Goal: Browse casually

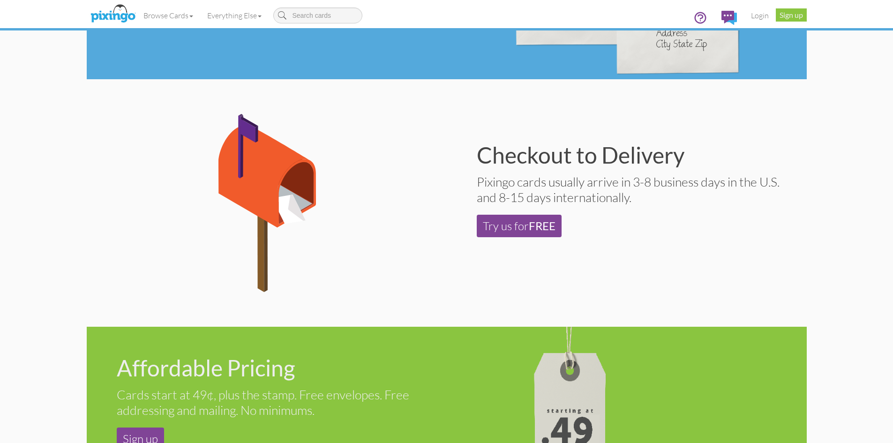
scroll to position [610, 0]
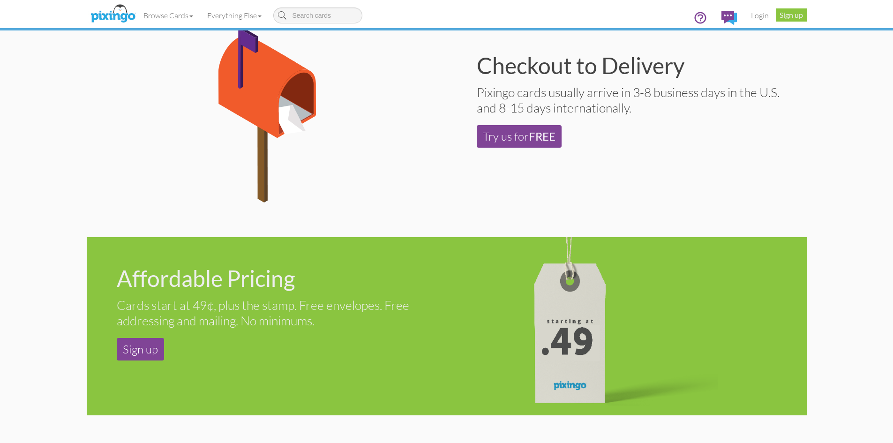
drag, startPoint x: 424, startPoint y: 307, endPoint x: 348, endPoint y: 311, distance: 75.2
click at [349, 312] on div "Cards start at 49¢, plus the stamp. Free envelopes. Free addressing and mailing…" at bounding box center [278, 312] width 323 height 31
click at [348, 310] on div "Cards start at 49¢, plus the stamp. Free envelopes. Free addressing and mailing…" at bounding box center [278, 312] width 323 height 31
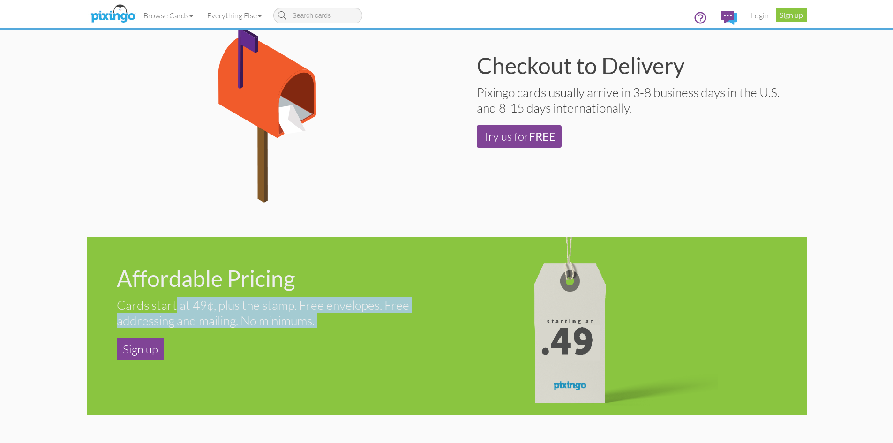
click at [348, 319] on div "Cards start at 49¢, plus the stamp. Free envelopes. Free addressing and mailing…" at bounding box center [278, 312] width 323 height 31
click at [353, 312] on div "Cards start at 49¢, plus the stamp. Free envelopes. Free addressing and mailing…" at bounding box center [278, 312] width 323 height 31
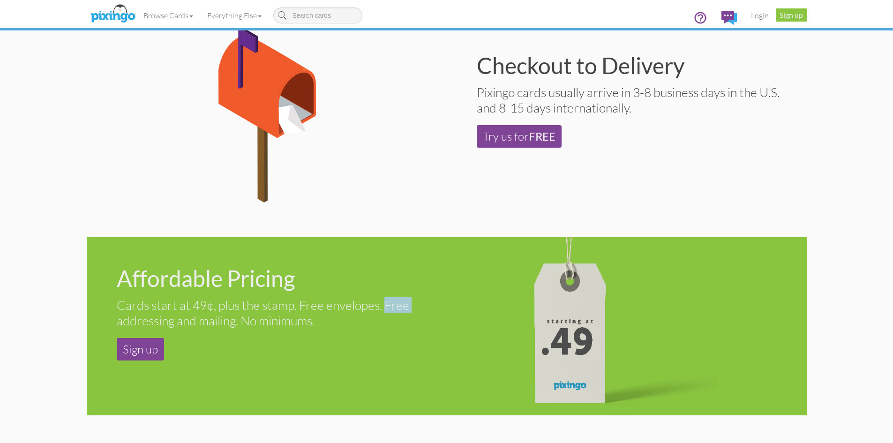
click at [353, 312] on div "Cards start at 49¢, plus the stamp. Free envelopes. Free addressing and mailing…" at bounding box center [278, 312] width 323 height 31
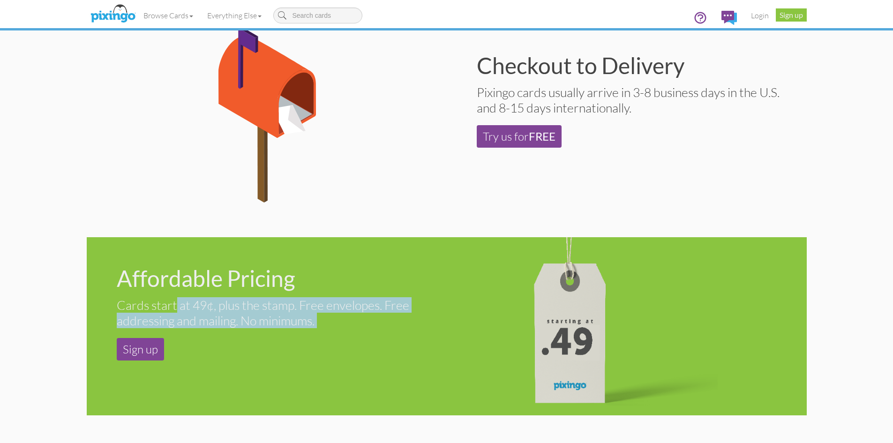
click at [353, 317] on div "Cards start at 49¢, plus the stamp. Free envelopes. Free addressing and mailing…" at bounding box center [278, 312] width 323 height 31
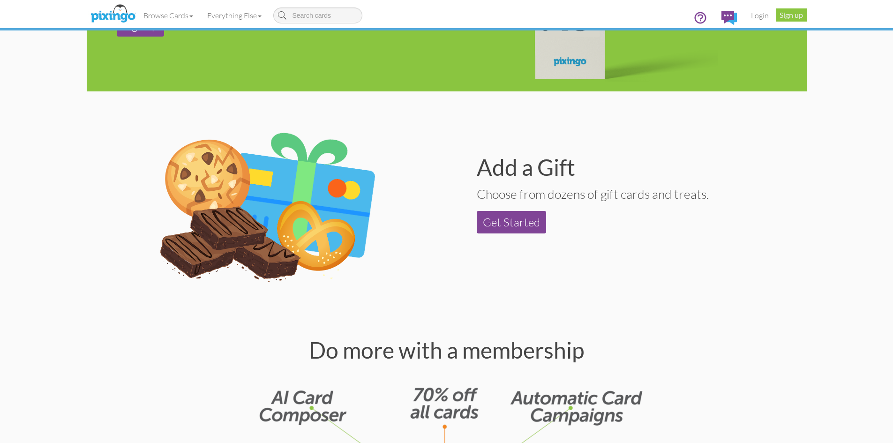
scroll to position [938, 0]
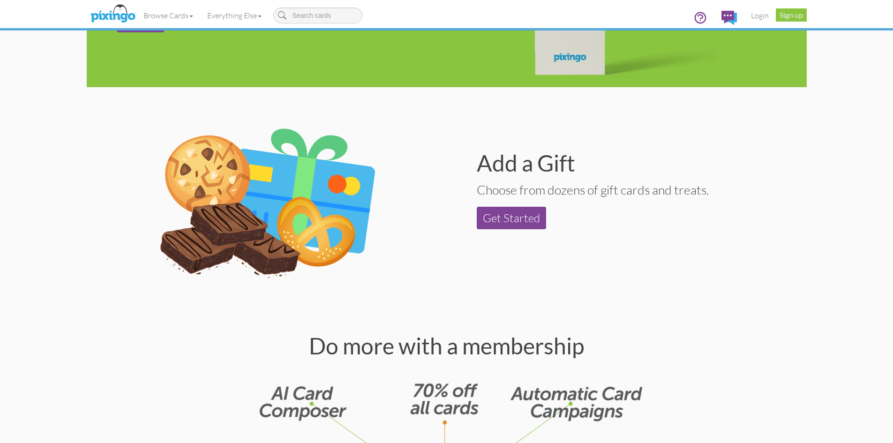
click at [516, 194] on div "Choose from dozens of gift cards and treats." at bounding box center [638, 189] width 323 height 15
click at [401, 346] on div "Do more with a membership" at bounding box center [447, 346] width 706 height 23
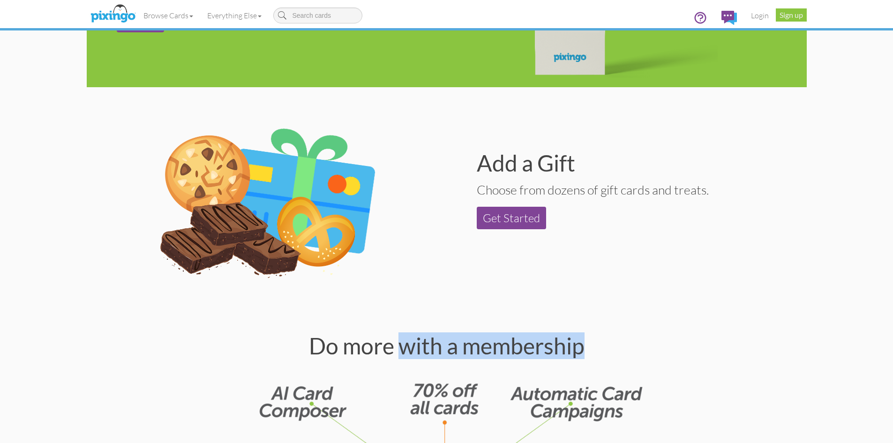
drag, startPoint x: 401, startPoint y: 346, endPoint x: 462, endPoint y: 345, distance: 61.0
click at [518, 351] on div "Do more with a membership" at bounding box center [447, 346] width 706 height 23
click at [470, 345] on div "Do more with a membership" at bounding box center [447, 346] width 706 height 23
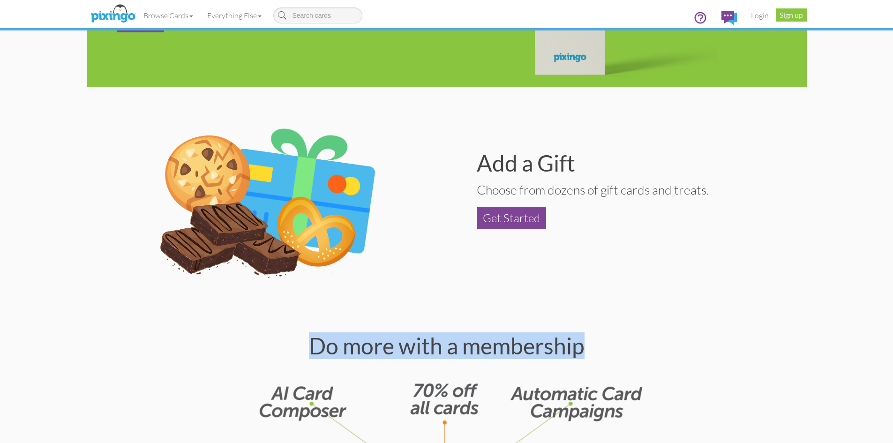
drag, startPoint x: 469, startPoint y: 345, endPoint x: 452, endPoint y: 330, distance: 22.6
click at [591, 354] on div "Do more with a membership" at bounding box center [447, 346] width 706 height 23
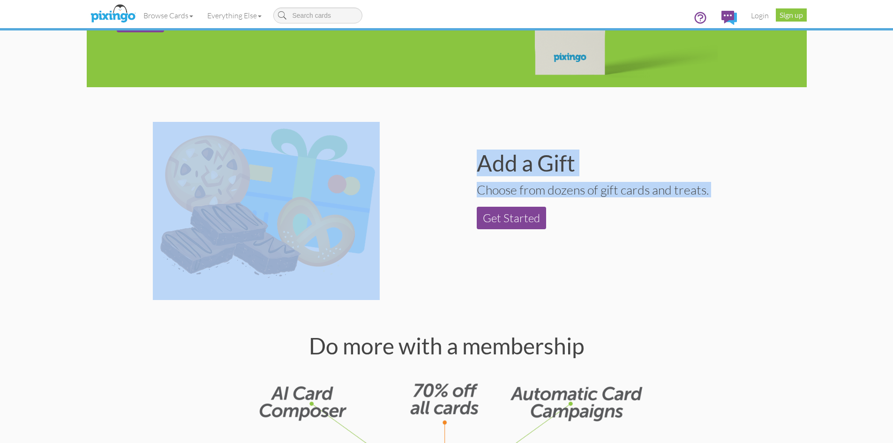
click at [524, 329] on section "Add a Gift Choose from dozens of gift cards and treats. Get Started" at bounding box center [447, 211] width 706 height 238
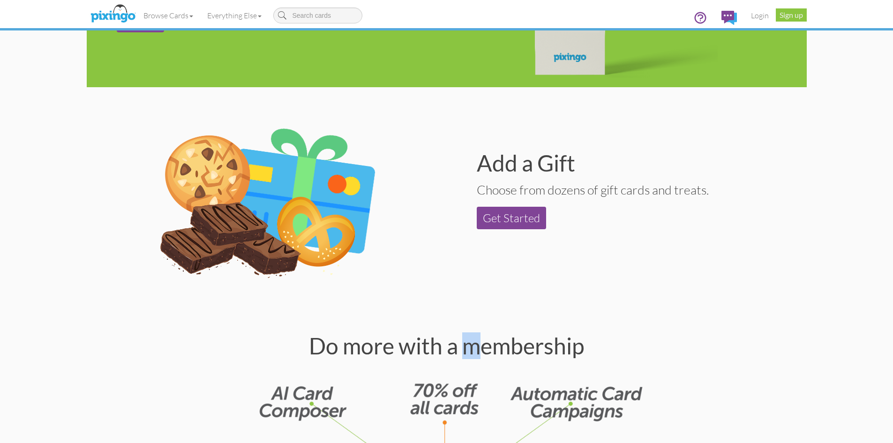
drag, startPoint x: 465, startPoint y: 338, endPoint x: 487, endPoint y: 336, distance: 22.1
click at [487, 336] on div "Do more with a membership" at bounding box center [447, 346] width 706 height 23
click at [478, 341] on div "Do more with a membership" at bounding box center [447, 346] width 706 height 23
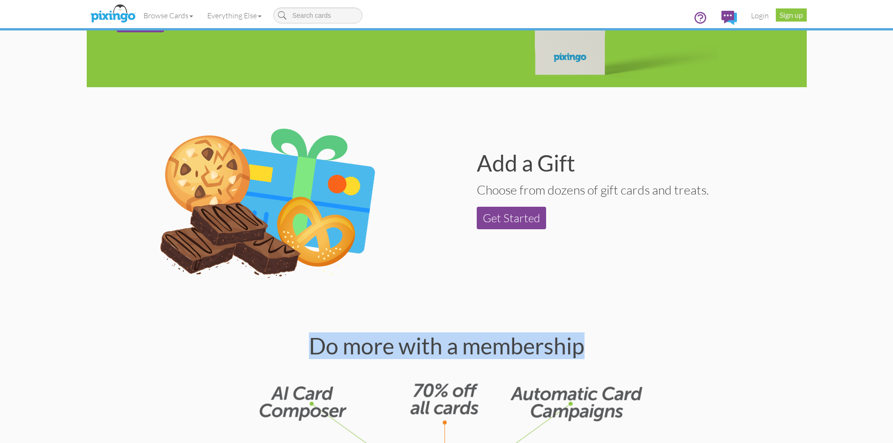
drag, startPoint x: 478, startPoint y: 341, endPoint x: 423, endPoint y: 346, distance: 56.1
click at [423, 346] on div "Do more with a membership" at bounding box center [447, 346] width 706 height 23
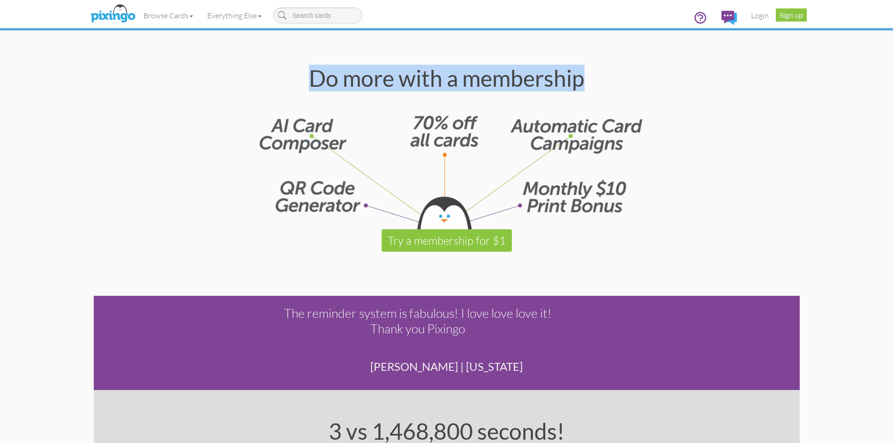
scroll to position [1313, 0]
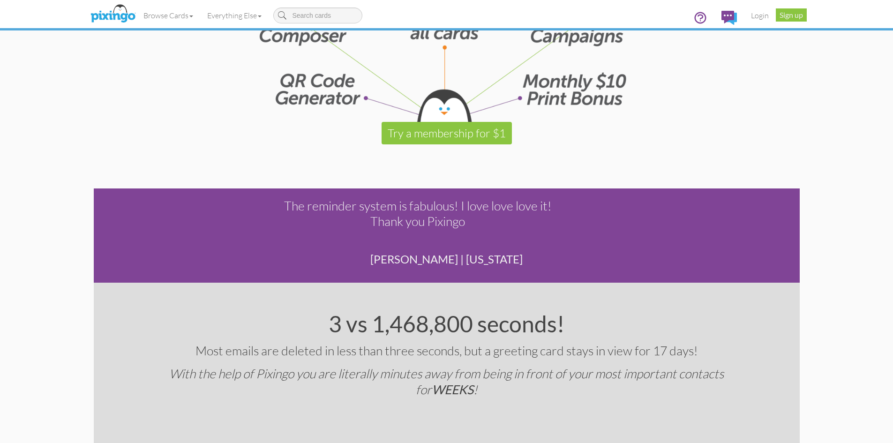
click at [409, 214] on div "The reminder system is fabulous! I love love love it! Thank you Pixingo" at bounding box center [417, 220] width 281 height 45
drag, startPoint x: 405, startPoint y: 221, endPoint x: 416, endPoint y: 214, distance: 13.5
click at [391, 222] on div "The reminder system is fabulous! I love love love it! Thank you Pixingo" at bounding box center [417, 220] width 281 height 45
click at [397, 221] on div "The reminder system is fabulous! I love love love it! Thank you Pixingo" at bounding box center [417, 220] width 281 height 45
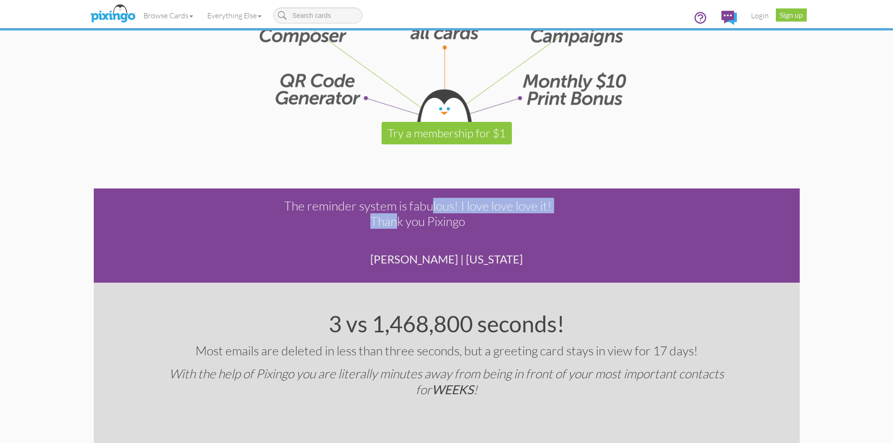
click at [398, 221] on div "The reminder system is fabulous! I love love love it! Thank you Pixingo" at bounding box center [417, 220] width 281 height 45
click at [420, 216] on div "The reminder system is fabulous! I love love love it! Thank you Pixingo" at bounding box center [417, 220] width 281 height 45
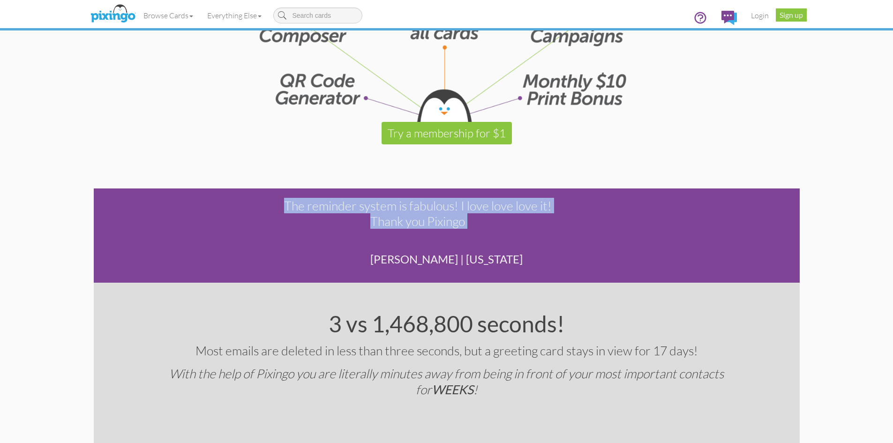
drag, startPoint x: 420, startPoint y: 216, endPoint x: 414, endPoint y: 218, distance: 6.5
click at [402, 222] on div "The reminder system is fabulous! I love love love it! Thank you Pixingo" at bounding box center [417, 220] width 281 height 45
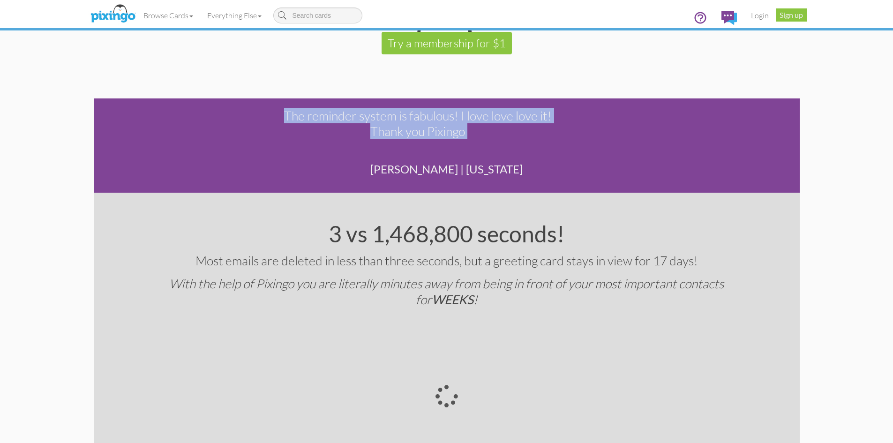
scroll to position [1407, 0]
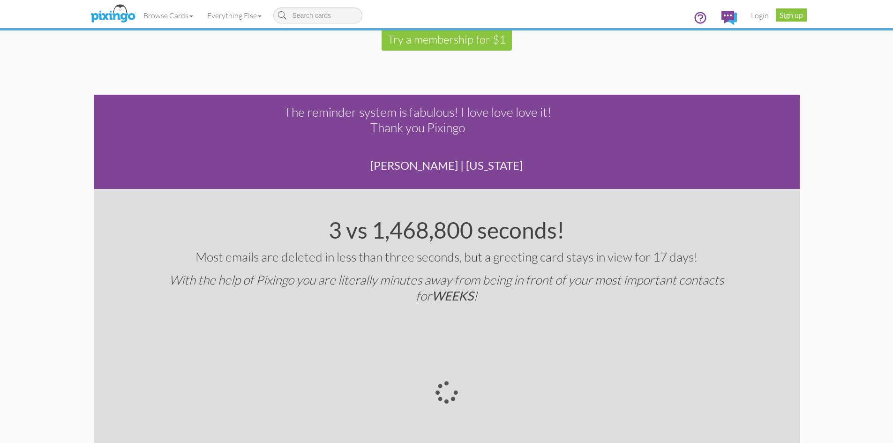
click at [409, 260] on div "Most emails are deleted in less than three seconds, but a greeting card stays i…" at bounding box center [447, 256] width 586 height 15
click at [409, 259] on div "Most emails are deleted in less than three seconds, but a greeting card stays i…" at bounding box center [447, 256] width 586 height 15
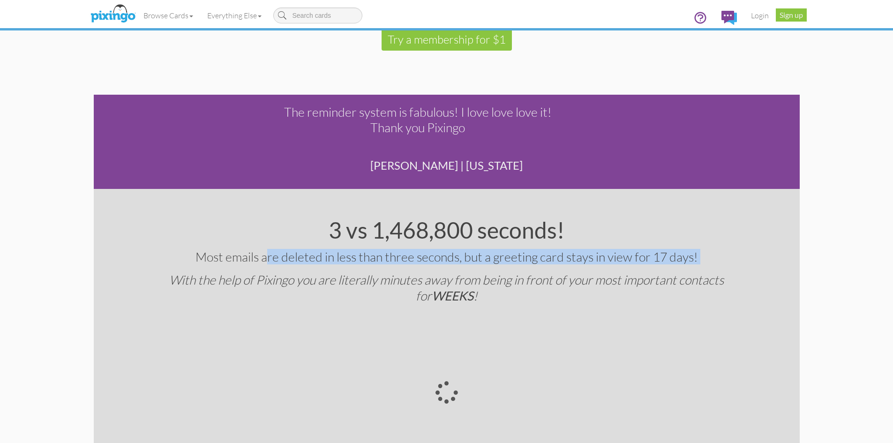
click at [409, 259] on div "Most emails are deleted in less than three seconds, but a greeting card stays i…" at bounding box center [447, 256] width 586 height 15
click at [443, 259] on div "Most emails are deleted in less than three seconds, but a greeting card stays i…" at bounding box center [447, 256] width 586 height 15
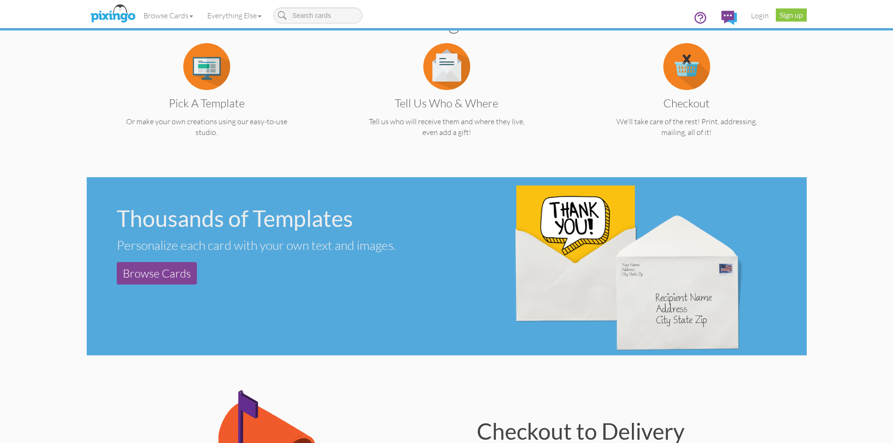
scroll to position [328, 0]
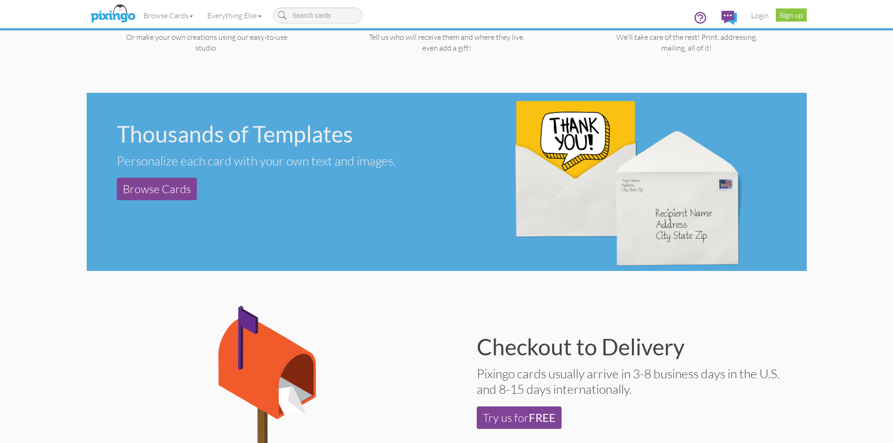
click at [783, 317] on div "Checkout to Delivery Pixingo cards usually arrive in 3-8 business days in the U…" at bounding box center [627, 382] width 360 height 153
click at [652, 378] on div "Pixingo cards usually arrive in 3-8 business days in the U.S. and 8-15 days int…" at bounding box center [638, 381] width 323 height 31
